Goal: Task Accomplishment & Management: Manage account settings

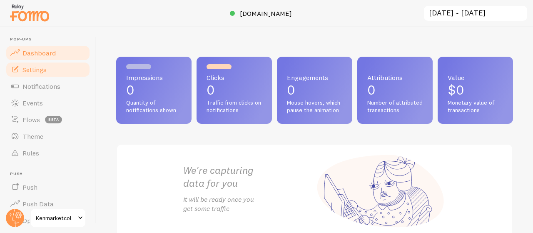
click at [28, 71] on span "Settings" at bounding box center [34, 69] width 24 height 8
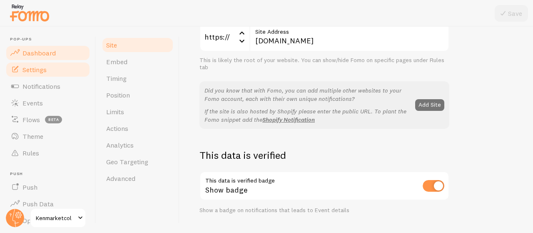
click at [25, 53] on span "Dashboard" at bounding box center [38, 53] width 33 height 8
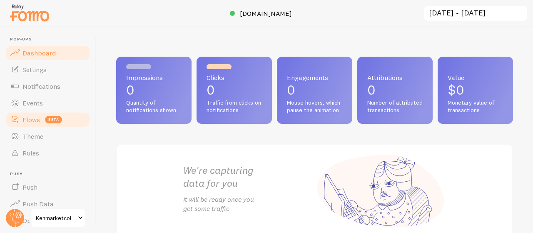
click at [30, 116] on span "Flows" at bounding box center [30, 119] width 17 height 8
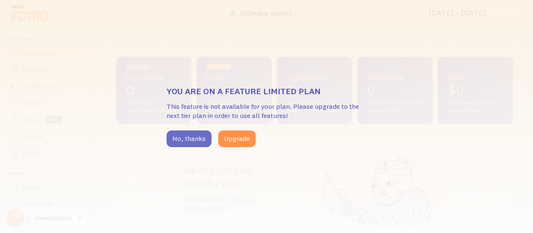
click at [177, 138] on button "No, thanks" at bounding box center [189, 138] width 45 height 17
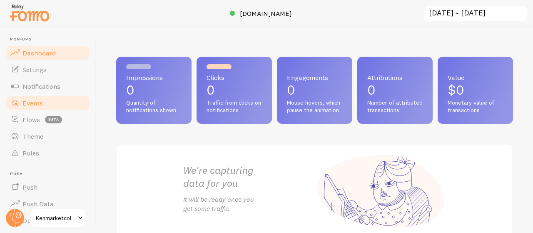
click at [46, 102] on link "Events" at bounding box center [48, 103] width 86 height 17
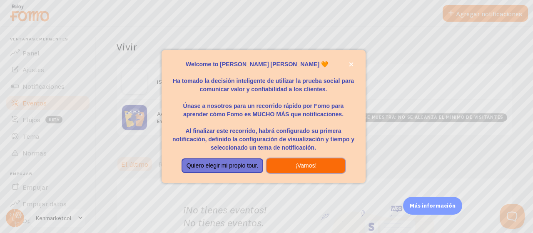
click at [288, 165] on button "¡Vamos!" at bounding box center [306, 165] width 79 height 15
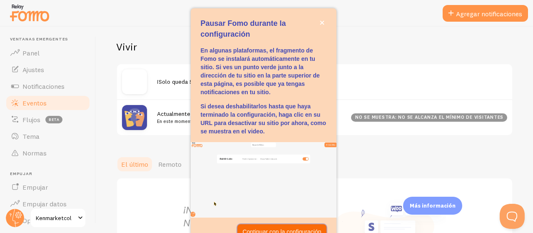
click at [265, 227] on p "Continuar con la configuración" at bounding box center [281, 231] width 79 height 8
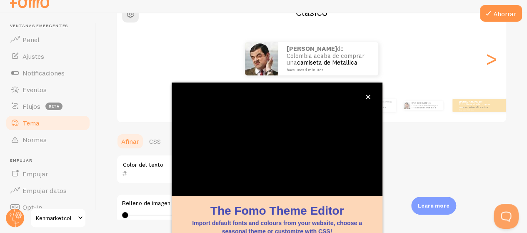
scroll to position [107, 0]
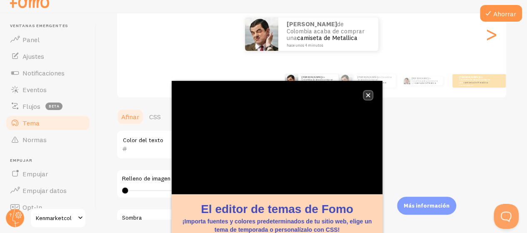
click at [368, 96] on icon "cerca," at bounding box center [368, 95] width 4 height 4
click at [369, 94] on icon "cerca," at bounding box center [368, 95] width 4 height 4
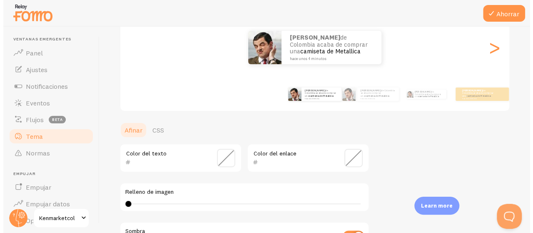
scroll to position [0, 0]
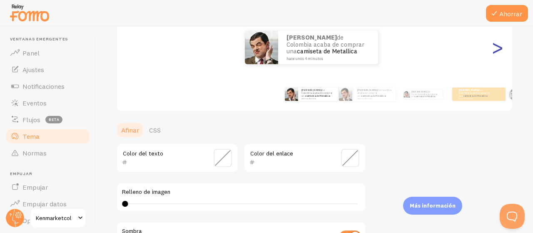
click at [491, 52] on font ">" at bounding box center [498, 47] width 14 height 28
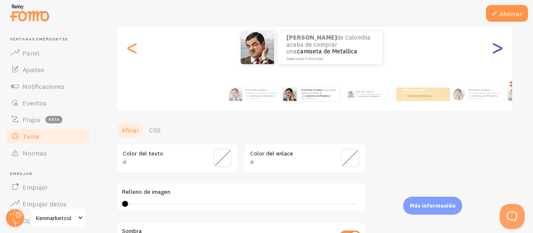
click at [491, 52] on font ">" at bounding box center [498, 47] width 14 height 28
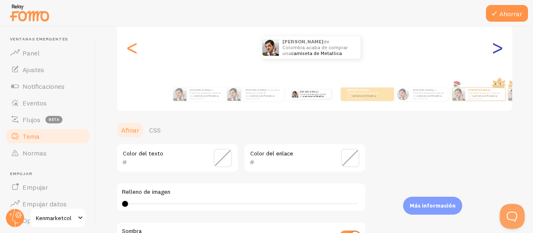
click at [491, 52] on font ">" at bounding box center [498, 47] width 14 height 28
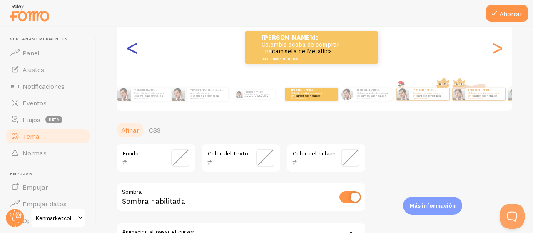
click at [130, 45] on font "<" at bounding box center [132, 47] width 14 height 28
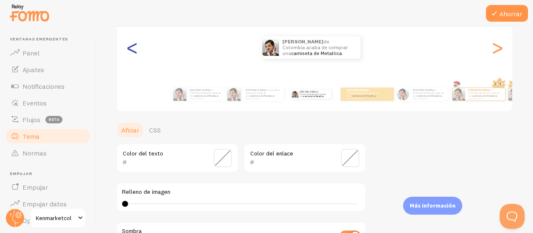
click at [130, 45] on font "<" at bounding box center [132, 47] width 14 height 28
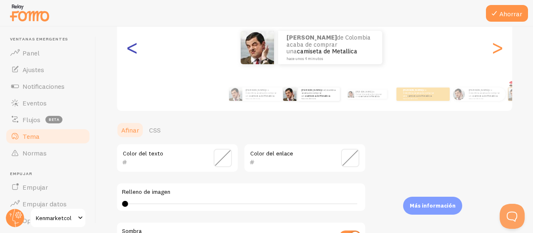
click at [130, 45] on font "<" at bounding box center [132, 47] width 14 height 28
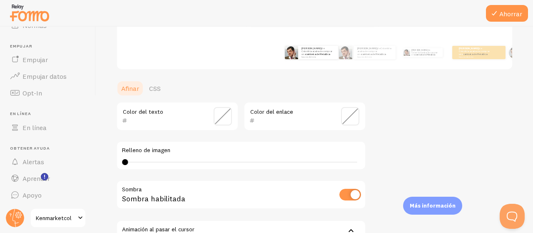
scroll to position [249, 0]
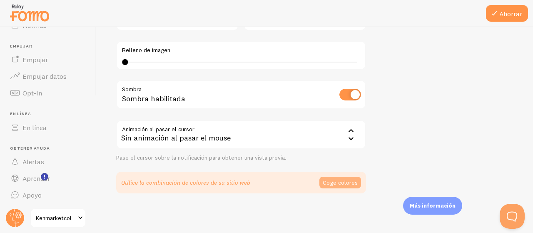
click at [335, 185] on font "Coge colores" at bounding box center [340, 182] width 35 height 7
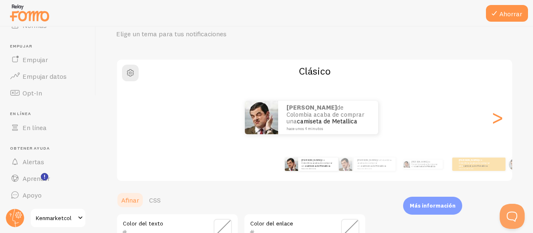
scroll to position [0, 0]
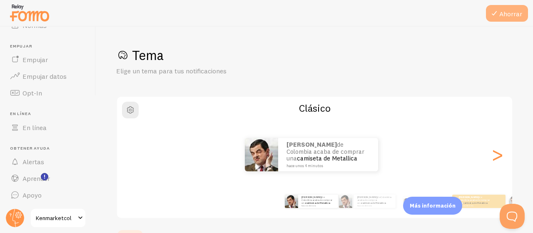
click at [494, 15] on icon at bounding box center [495, 13] width 10 height 10
click at [257, 65] on div "Tema Elige un tema para tus notificaciones" at bounding box center [314, 61] width 397 height 29
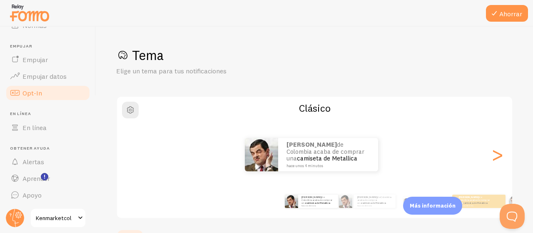
click at [47, 96] on link "Opt-In" at bounding box center [48, 93] width 86 height 17
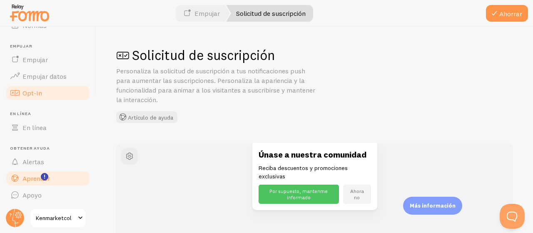
click at [34, 179] on font "Aprender" at bounding box center [35, 178] width 27 height 8
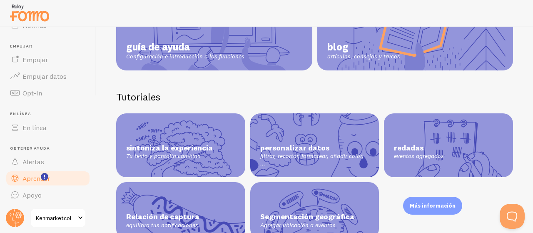
scroll to position [161, 0]
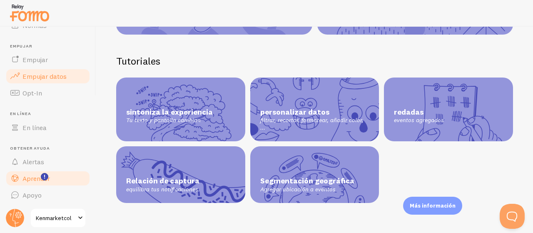
click at [38, 73] on font "Empujar datos" at bounding box center [44, 76] width 44 height 8
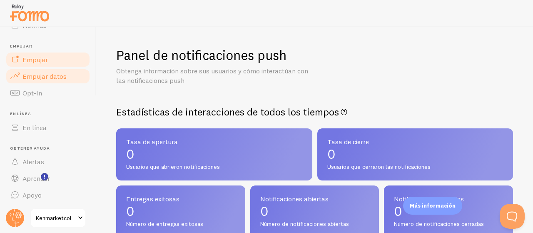
click at [38, 55] on link "Empujar" at bounding box center [48, 59] width 86 height 17
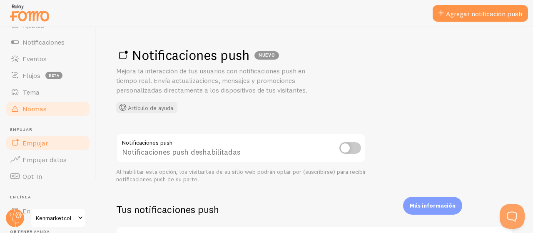
scroll to position [2, 0]
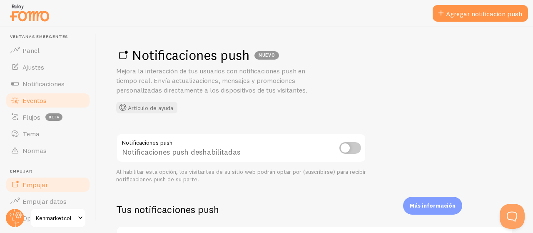
click at [34, 101] on font "Eventos" at bounding box center [34, 100] width 24 height 8
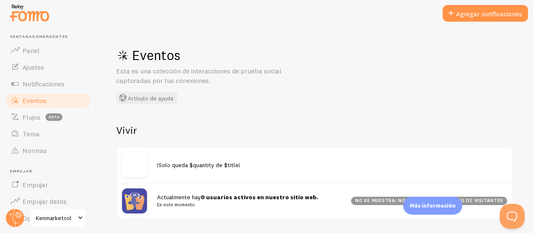
scroll to position [127, 0]
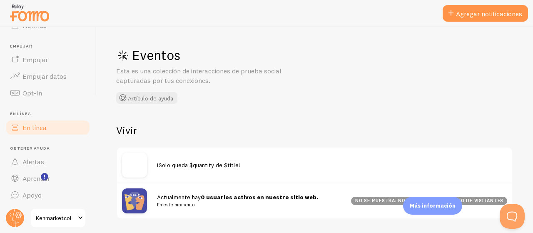
click at [34, 129] on font "En línea" at bounding box center [34, 127] width 24 height 8
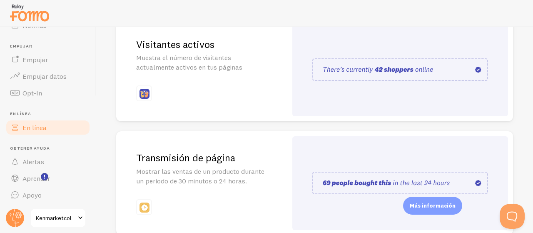
scroll to position [250, 0]
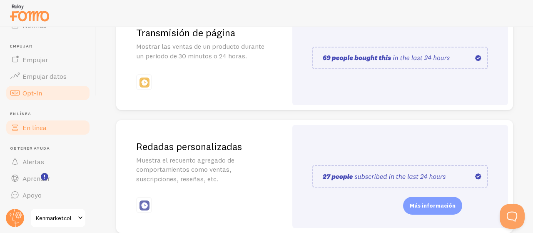
click at [33, 95] on font "Opt-In" at bounding box center [32, 93] width 20 height 8
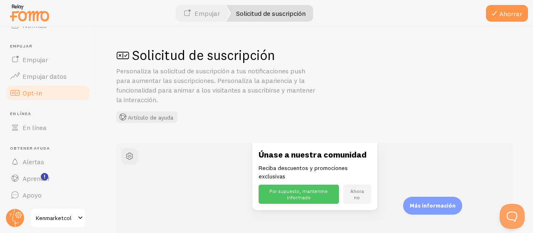
scroll to position [44, 0]
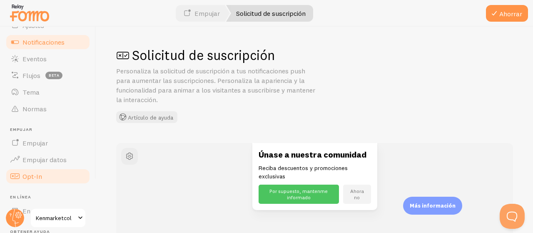
click at [25, 42] on font "Notificaciones" at bounding box center [43, 42] width 42 height 8
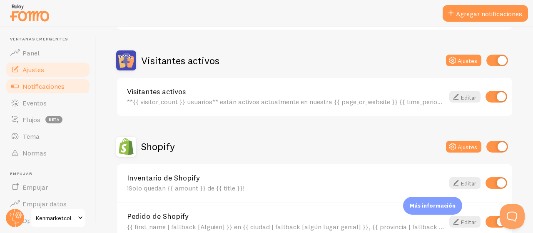
click at [33, 70] on font "Ajustes" at bounding box center [33, 69] width 22 height 8
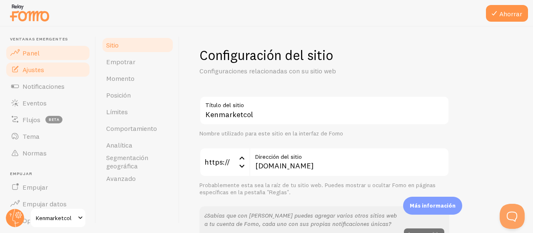
click at [22, 55] on link "Panel" at bounding box center [48, 53] width 86 height 17
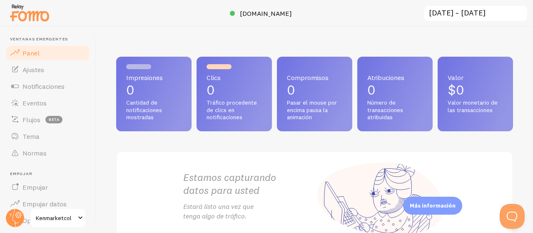
click at [257, 131] on div "Impresiones 0 Cantidad de notificaciones mostradas Clics 0 Tráfico procedente d…" at bounding box center [314, 94] width 397 height 75
click at [38, 74] on link "Ajustes" at bounding box center [48, 69] width 86 height 17
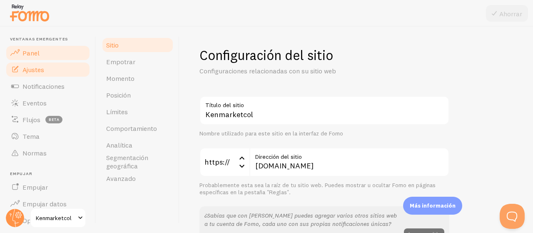
click at [34, 55] on font "Panel" at bounding box center [30, 53] width 17 height 8
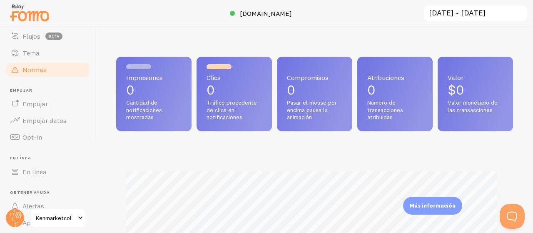
scroll to position [127, 0]
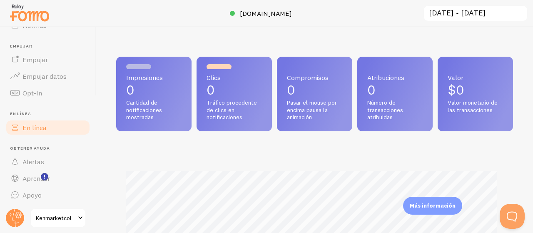
click at [40, 123] on font "En línea" at bounding box center [34, 127] width 24 height 8
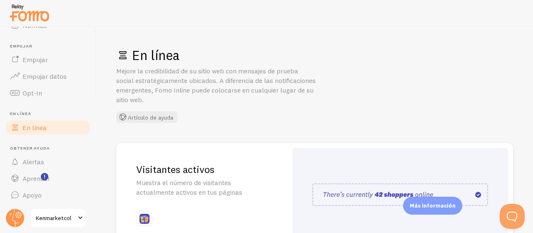
scroll to position [83, 0]
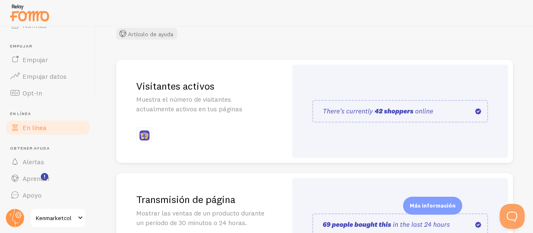
click at [66, 215] on font "Kenmarketcol" at bounding box center [54, 217] width 36 height 7
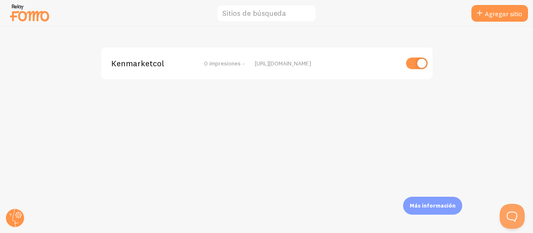
click at [417, 65] on input "checkbox" at bounding box center [417, 63] width 22 height 12
checkbox input "false"
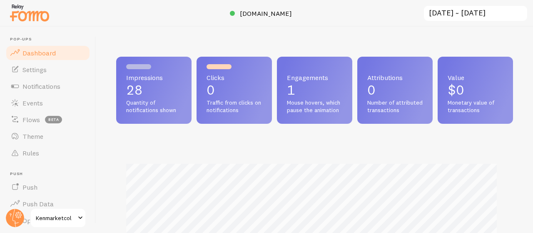
scroll to position [219, 391]
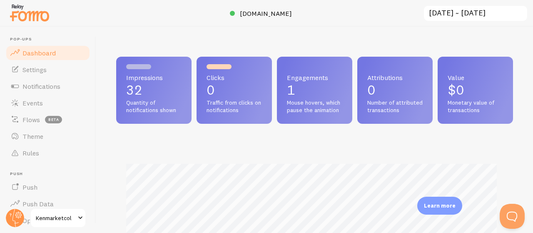
scroll to position [127, 0]
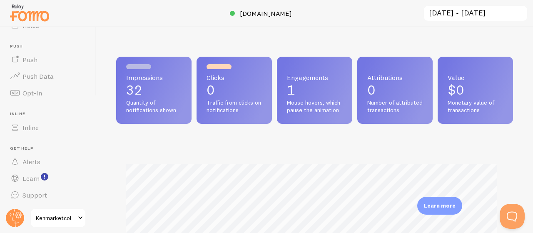
click at [67, 215] on span "Kenmarketcol" at bounding box center [56, 218] width 40 height 10
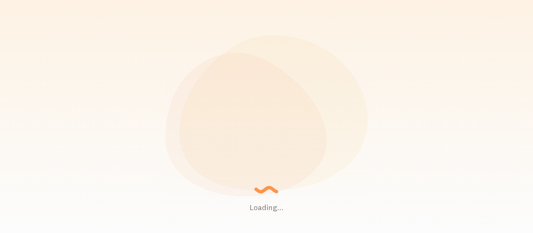
scroll to position [219, 391]
